Goal: Information Seeking & Learning: Check status

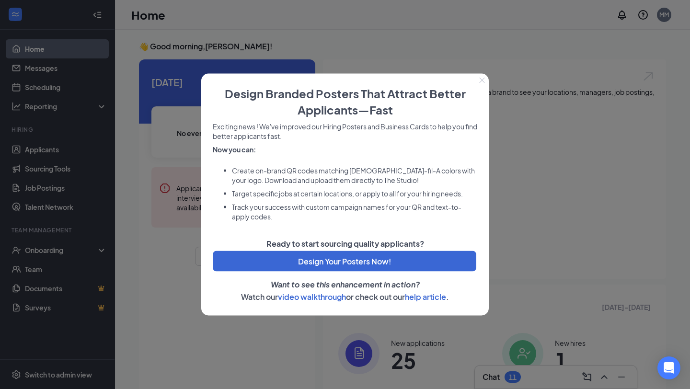
scroll to position [11, 0]
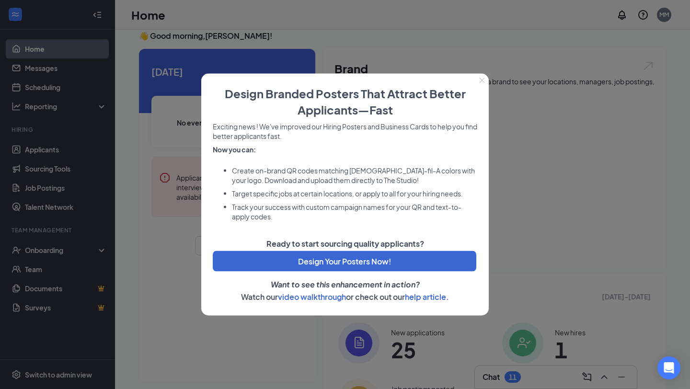
click at [481, 82] on icon "Close" at bounding box center [482, 81] width 6 height 6
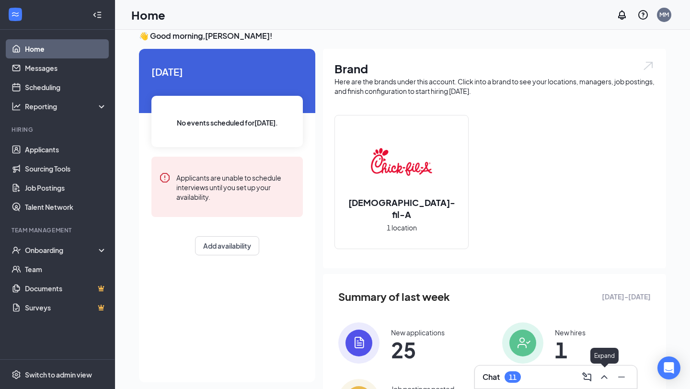
click at [604, 376] on icon "ChevronUp" at bounding box center [604, 377] width 6 height 4
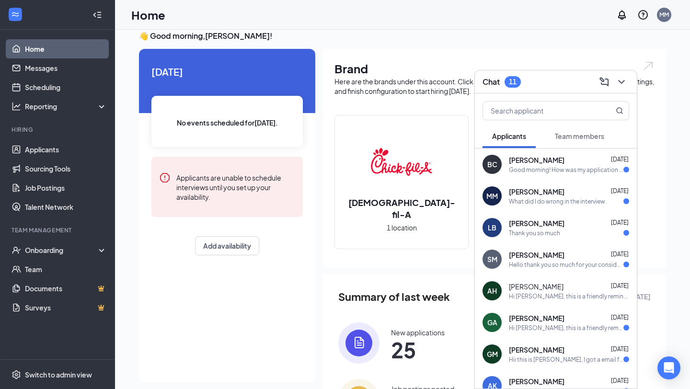
scroll to position [0, 0]
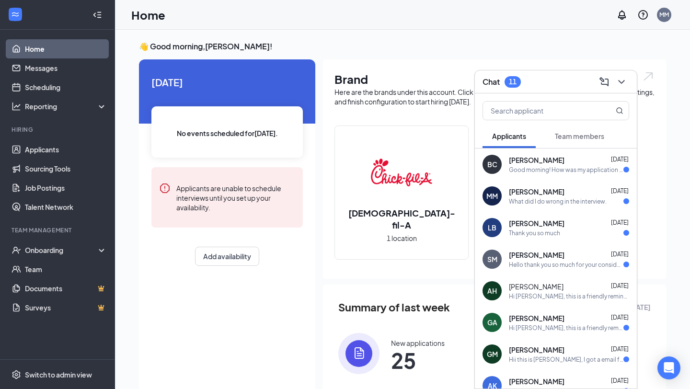
click at [522, 173] on div "Good morning! How was my application was received?" at bounding box center [566, 170] width 114 height 8
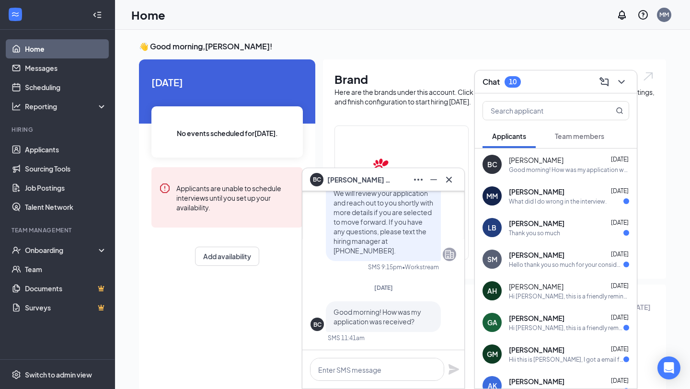
click at [569, 202] on div "What did I do wrong in the interview." at bounding box center [558, 201] width 98 height 8
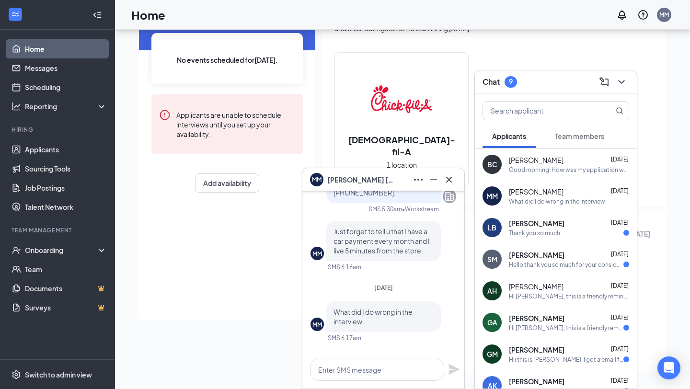
scroll to position [71, 0]
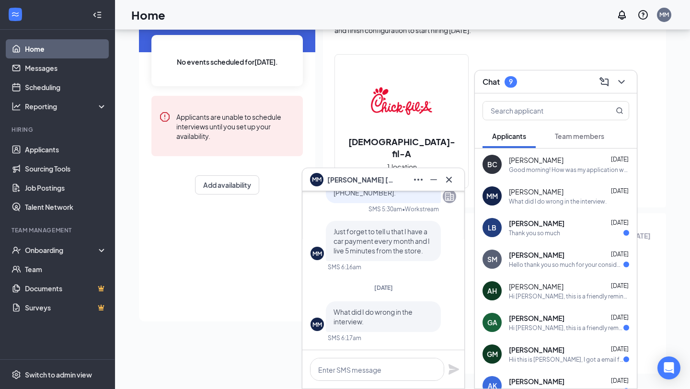
click at [543, 226] on span "[PERSON_NAME]" at bounding box center [537, 223] width 56 height 10
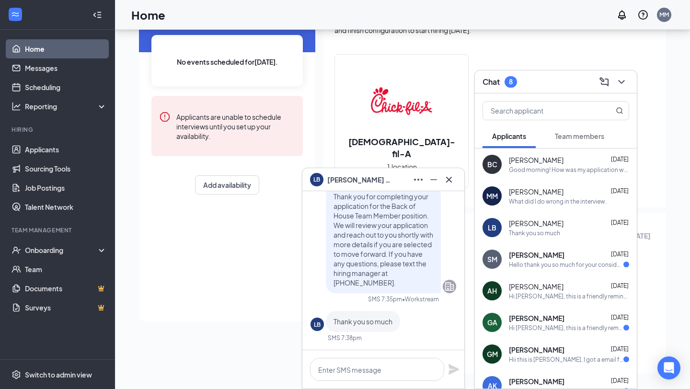
click at [535, 261] on div "Hello thank you so much for your consideration. I don't move into town until [D…" at bounding box center [566, 265] width 114 height 8
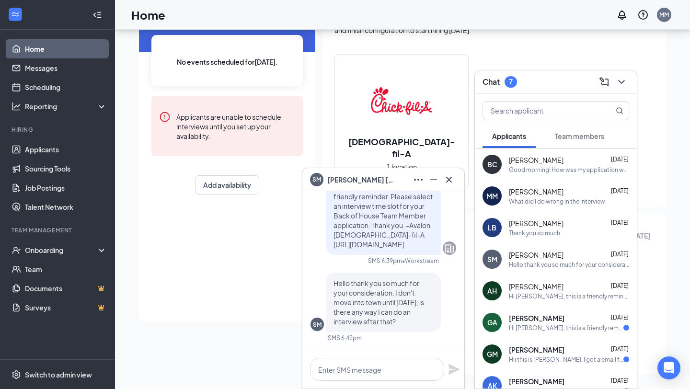
click at [532, 202] on div "What did I do wrong in the interview." at bounding box center [558, 201] width 98 height 8
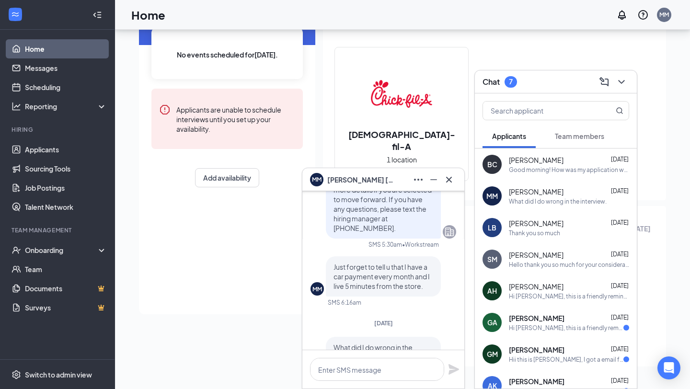
scroll to position [0, 0]
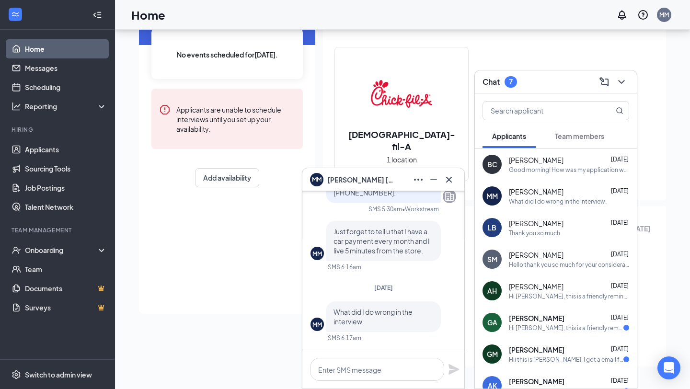
click at [541, 256] on span "[PERSON_NAME]" at bounding box center [536, 255] width 55 height 10
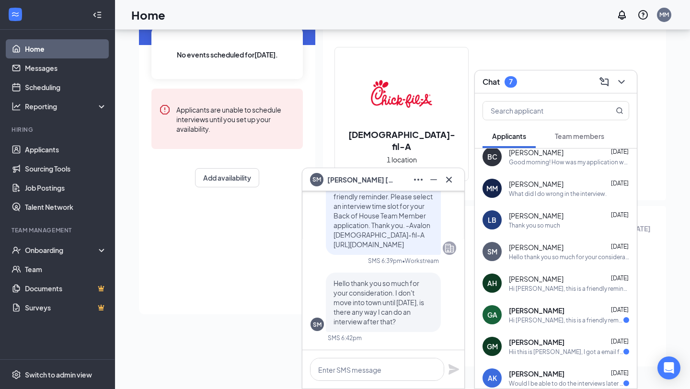
scroll to position [7, 0]
click at [539, 276] on div "[PERSON_NAME] [DATE]" at bounding box center [569, 280] width 120 height 10
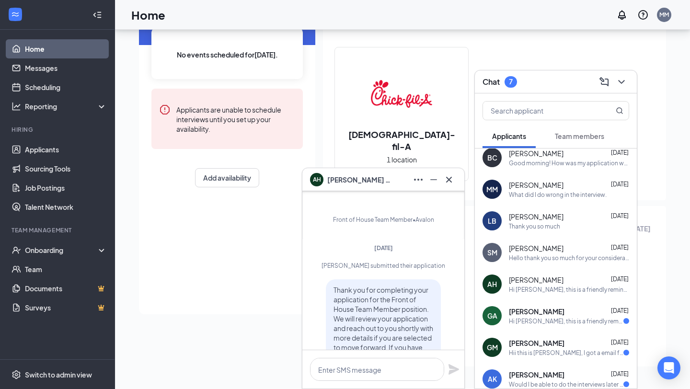
scroll to position [-735, 0]
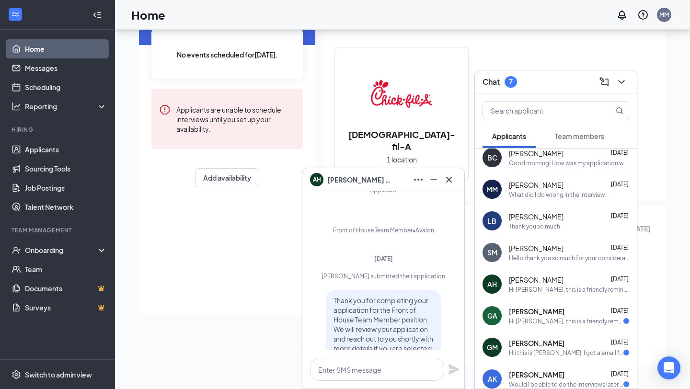
click at [580, 325] on div "GA [PERSON_NAME] [DATE] Hi [PERSON_NAME], this is a friendly reminder. Your int…" at bounding box center [556, 316] width 162 height 32
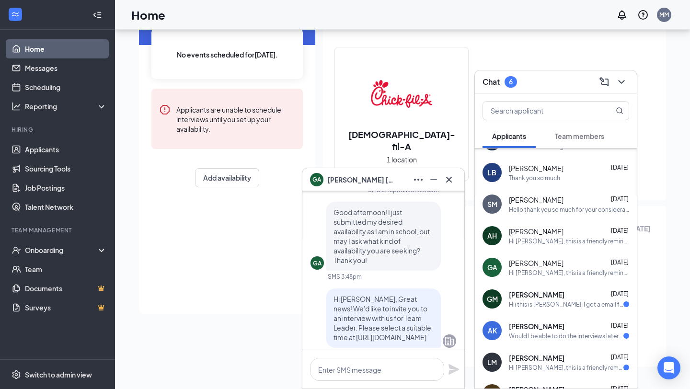
scroll to position [53, 0]
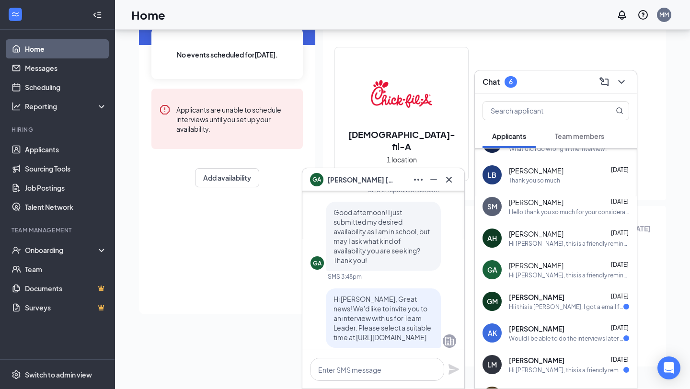
click at [544, 314] on div "GM [PERSON_NAME] [DATE] Hii this is genesis [PERSON_NAME], I got a email for th…" at bounding box center [556, 302] width 162 height 32
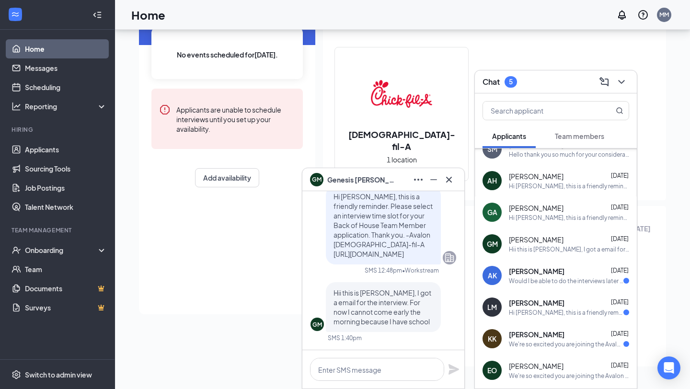
scroll to position [112, 0]
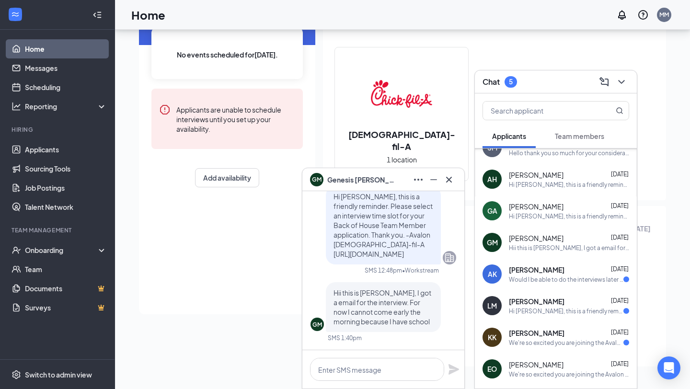
click at [532, 272] on span "[PERSON_NAME]" at bounding box center [537, 270] width 56 height 10
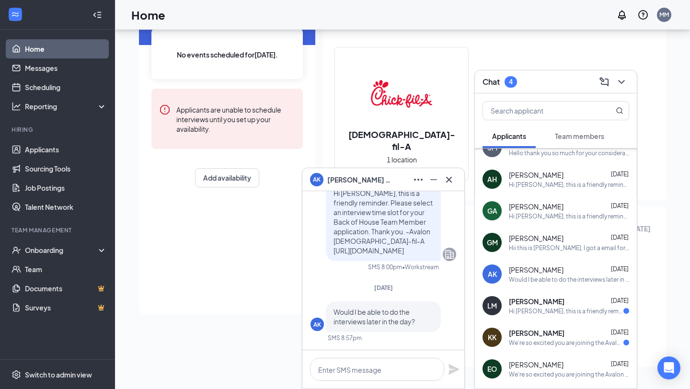
click at [541, 311] on div "Hi [PERSON_NAME], this is a friendly reminder. Please select an interview time …" at bounding box center [566, 311] width 114 height 8
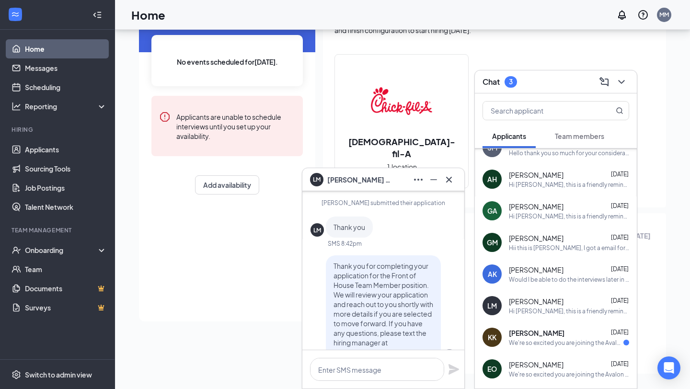
scroll to position [-1317, 0]
click at [546, 334] on div "[PERSON_NAME] [DATE]" at bounding box center [569, 333] width 120 height 10
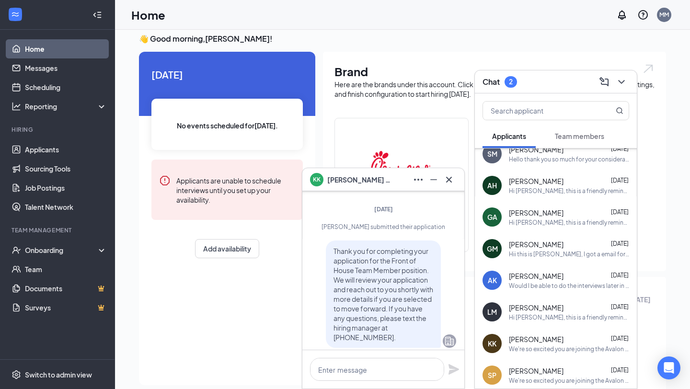
scroll to position [0, 0]
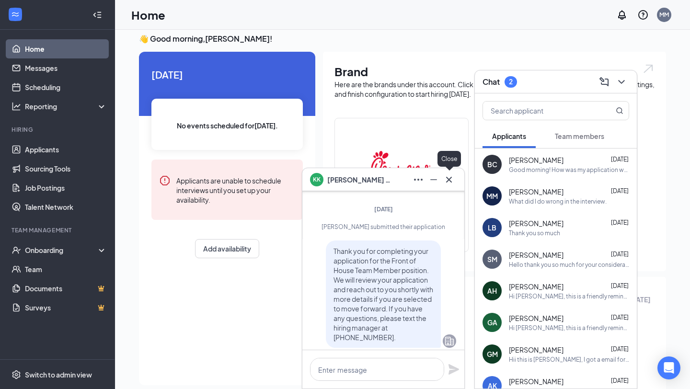
click at [447, 178] on icon "Cross" at bounding box center [449, 179] width 6 height 6
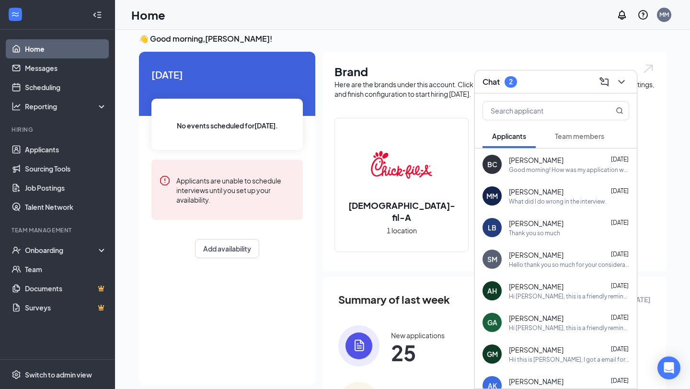
click at [487, 87] on h3 "Chat" at bounding box center [490, 82] width 17 height 11
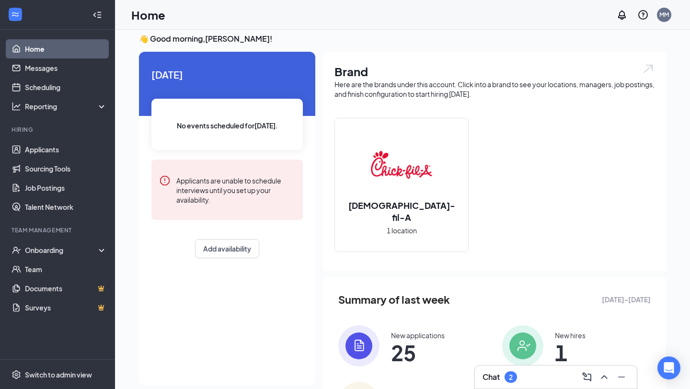
click at [607, 384] on button at bounding box center [603, 376] width 15 height 15
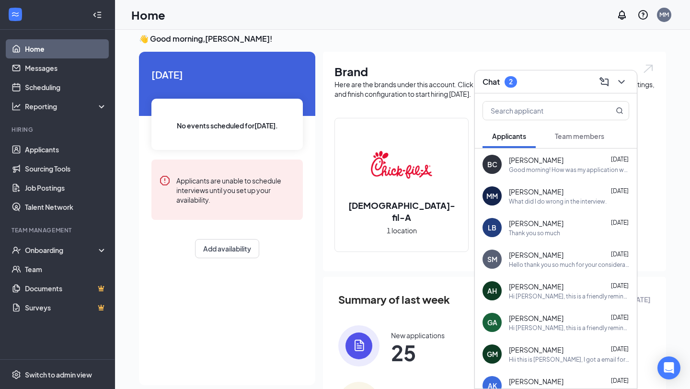
click at [568, 144] on button "Team members" at bounding box center [579, 136] width 69 height 24
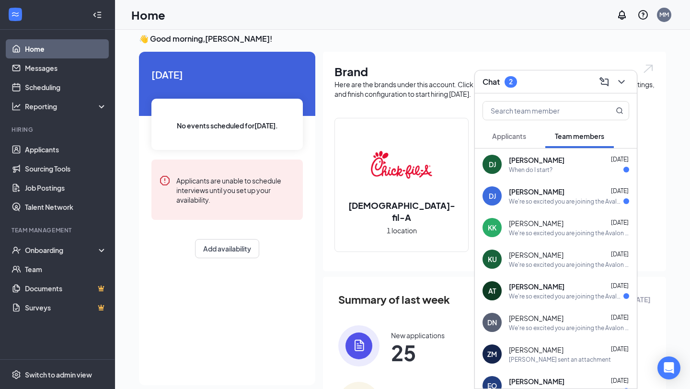
click at [575, 298] on div "We're so excited you are joining the Avalon [DEMOGRAPHIC_DATA]-fil-Ateam ! Do y…" at bounding box center [566, 296] width 114 height 8
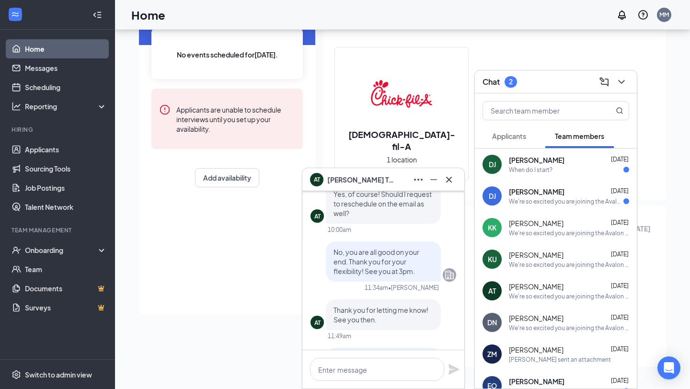
scroll to position [-300, 0]
click at [525, 172] on div "When do I start?" at bounding box center [531, 170] width 44 height 8
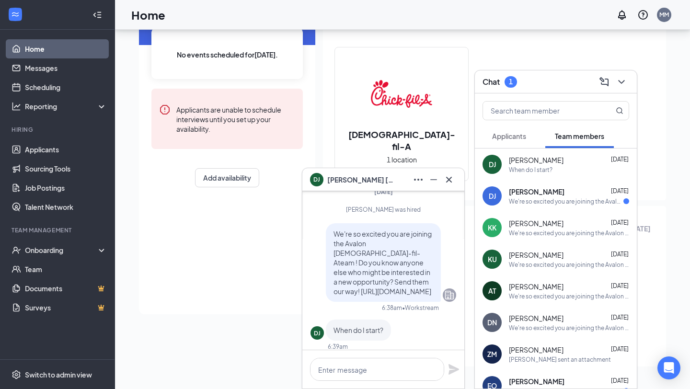
scroll to position [0, 0]
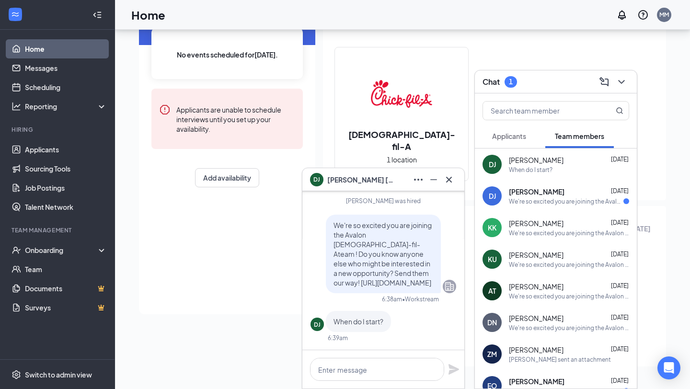
click at [539, 205] on div "DJ [PERSON_NAME] [DATE] We're so excited you are joining the Avalon [DEMOGRAPHI…" at bounding box center [556, 196] width 162 height 32
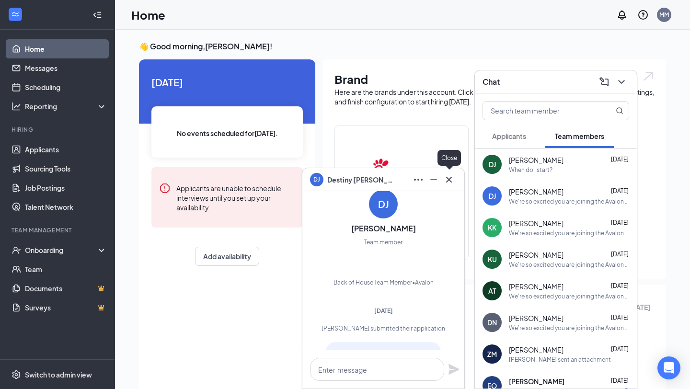
click at [451, 177] on icon "Cross" at bounding box center [448, 179] width 11 height 11
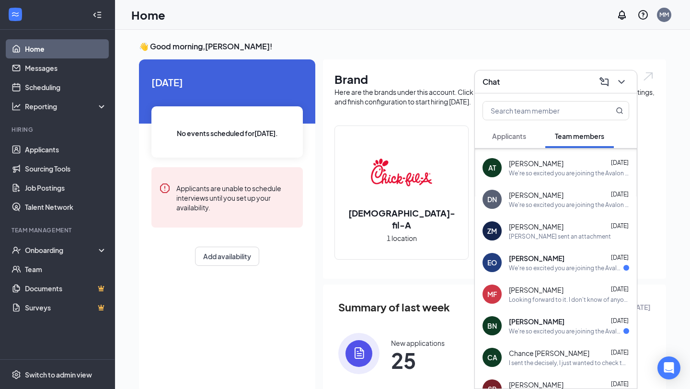
scroll to position [126, 0]
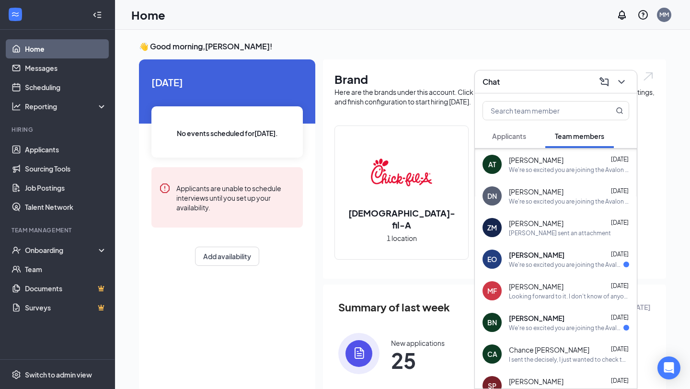
click at [548, 269] on div "EO [PERSON_NAME] [DATE] We're so excited you are joining the Avalon [DEMOGRAPHI…" at bounding box center [556, 259] width 162 height 32
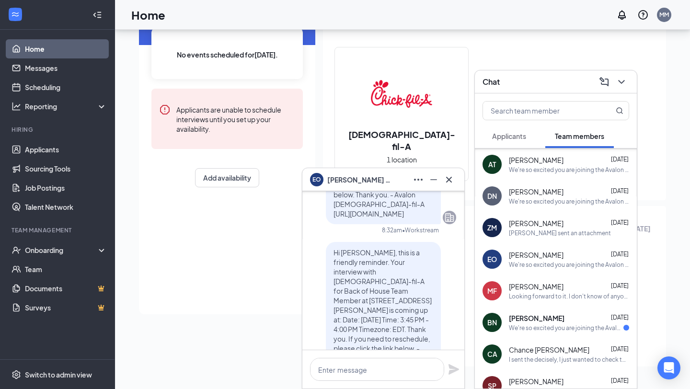
scroll to position [-206, 0]
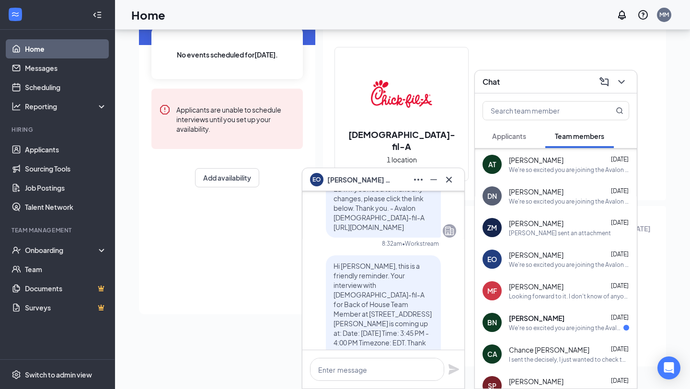
click at [510, 323] on div "[PERSON_NAME] [DATE] We're so excited you are joining the Avalon [DEMOGRAPHIC_D…" at bounding box center [569, 322] width 120 height 19
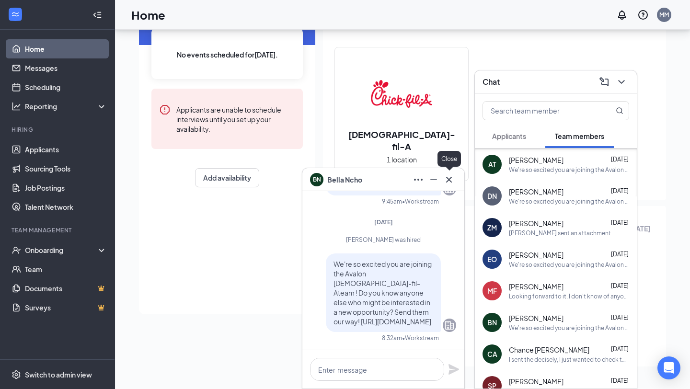
click at [452, 178] on icon "Cross" at bounding box center [448, 179] width 11 height 11
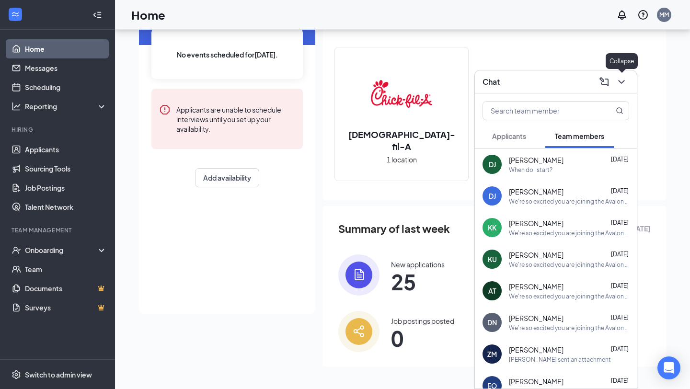
click at [625, 85] on icon "ChevronDown" at bounding box center [621, 81] width 11 height 11
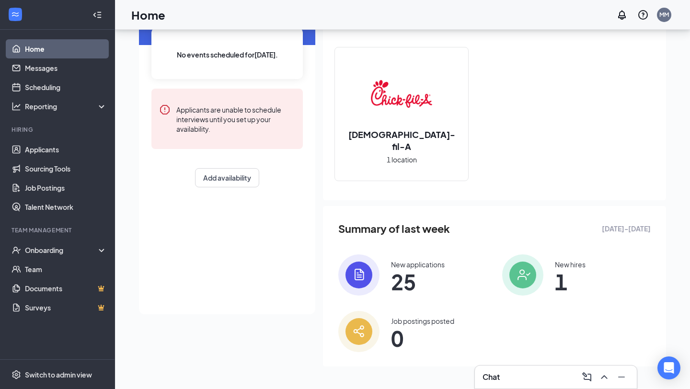
click at [362, 276] on img at bounding box center [358, 274] width 41 height 41
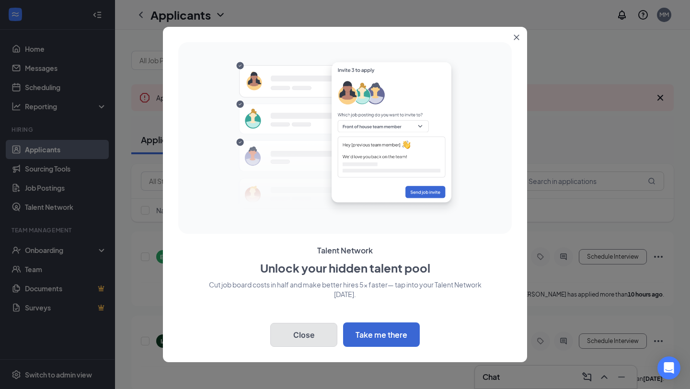
click at [295, 343] on button "Close" at bounding box center [303, 335] width 67 height 24
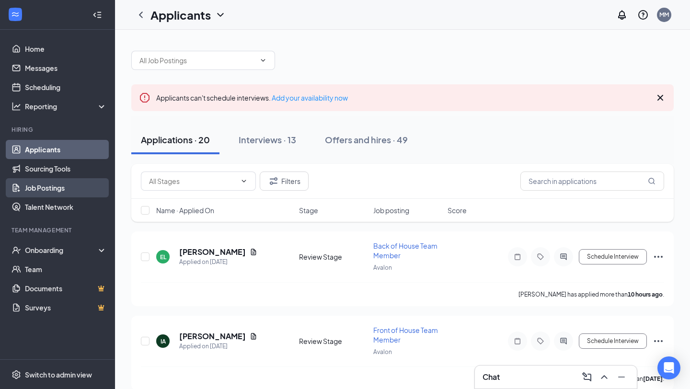
click at [46, 192] on link "Job Postings" at bounding box center [66, 187] width 82 height 19
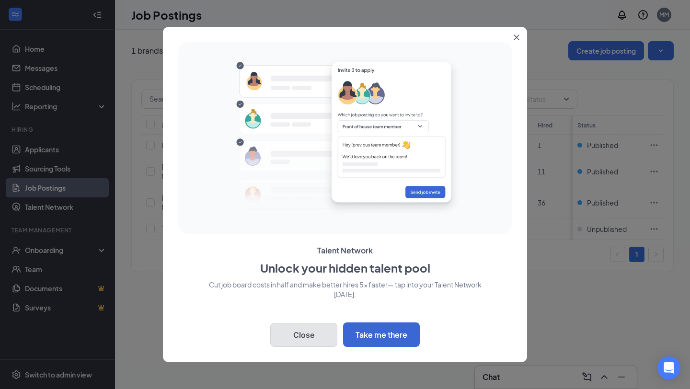
click at [325, 336] on button "Close" at bounding box center [303, 335] width 67 height 24
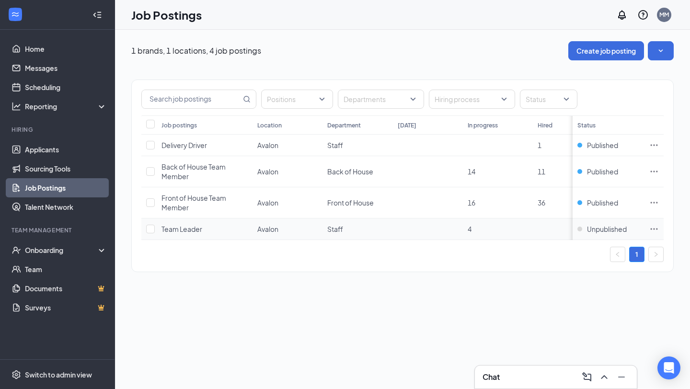
click at [467, 229] on td "4" at bounding box center [498, 229] width 70 height 22
click at [181, 227] on span "Team Leader" at bounding box center [181, 229] width 41 height 9
